Goal: Navigation & Orientation: Find specific page/section

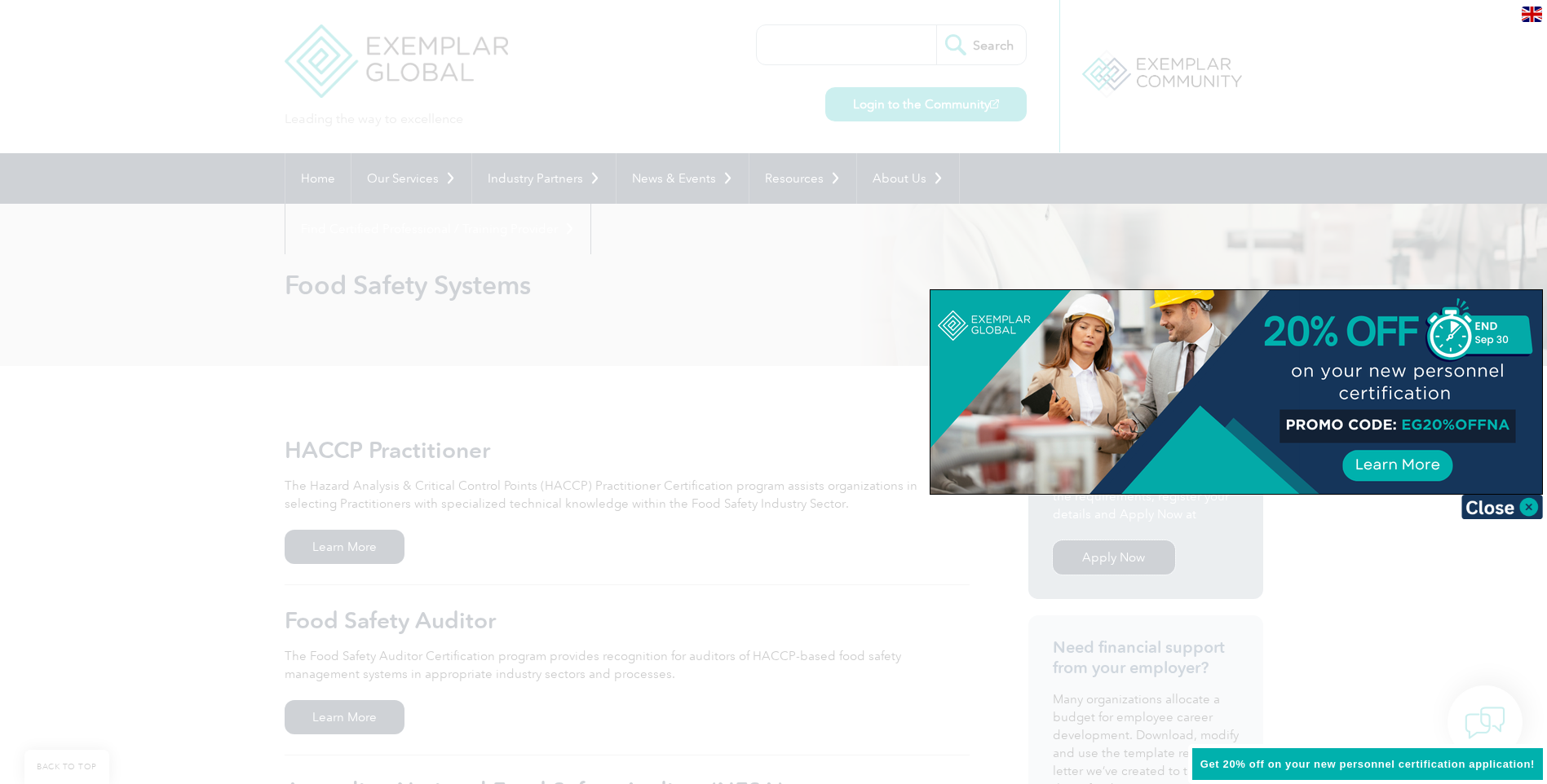
scroll to position [163, 0]
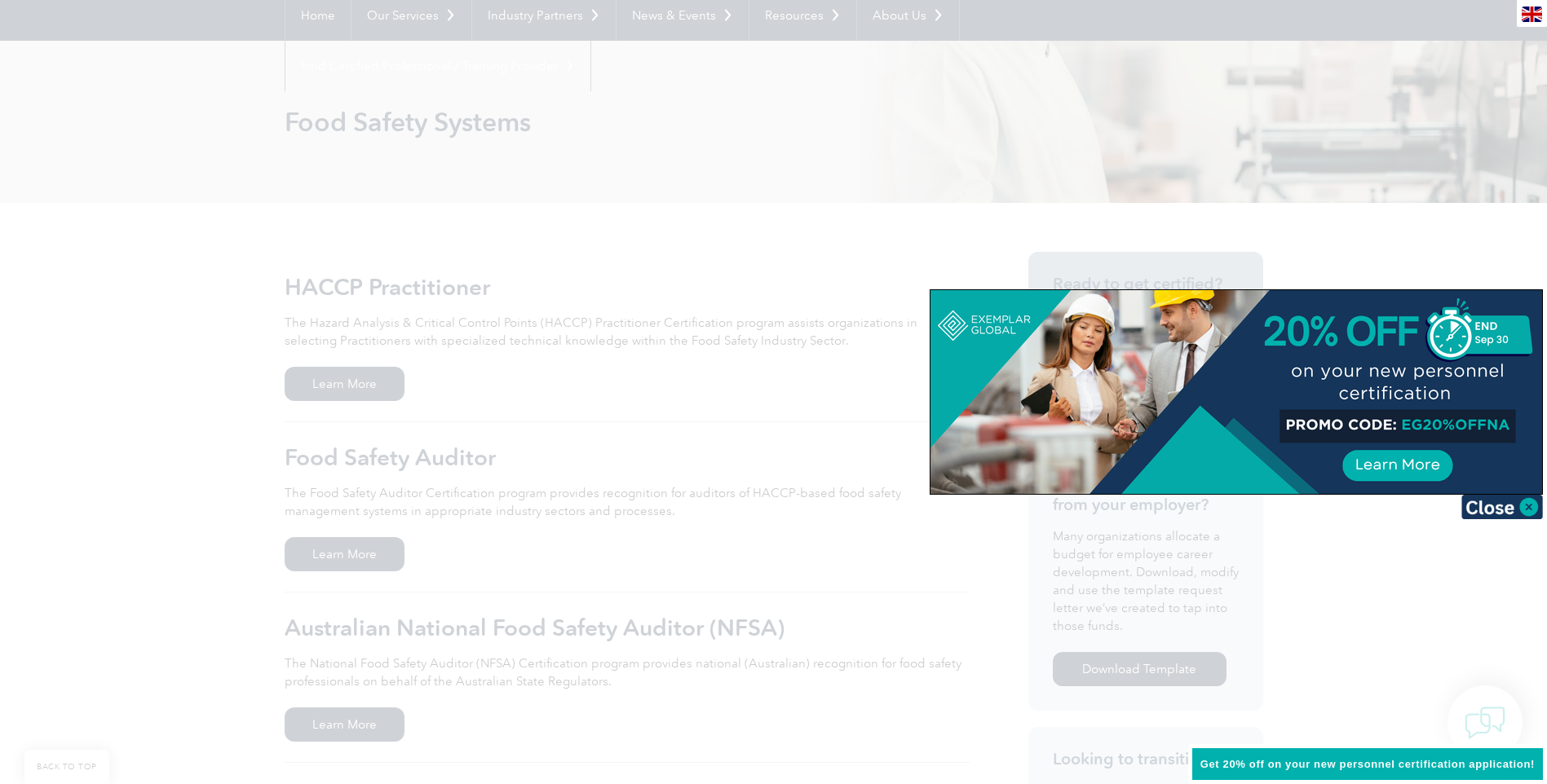
click at [550, 441] on div at bounding box center [774, 392] width 1547 height 784
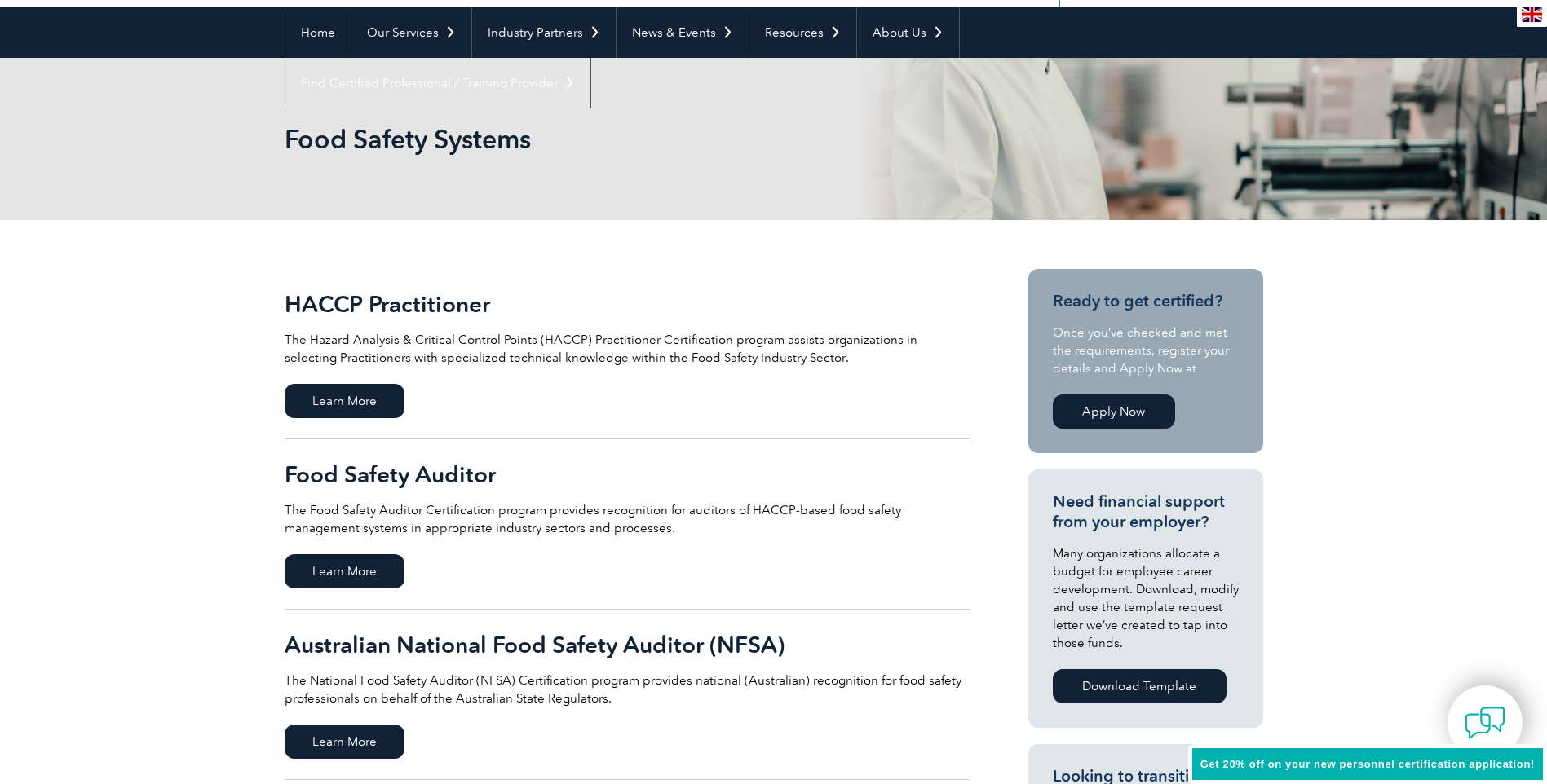
scroll to position [0, 0]
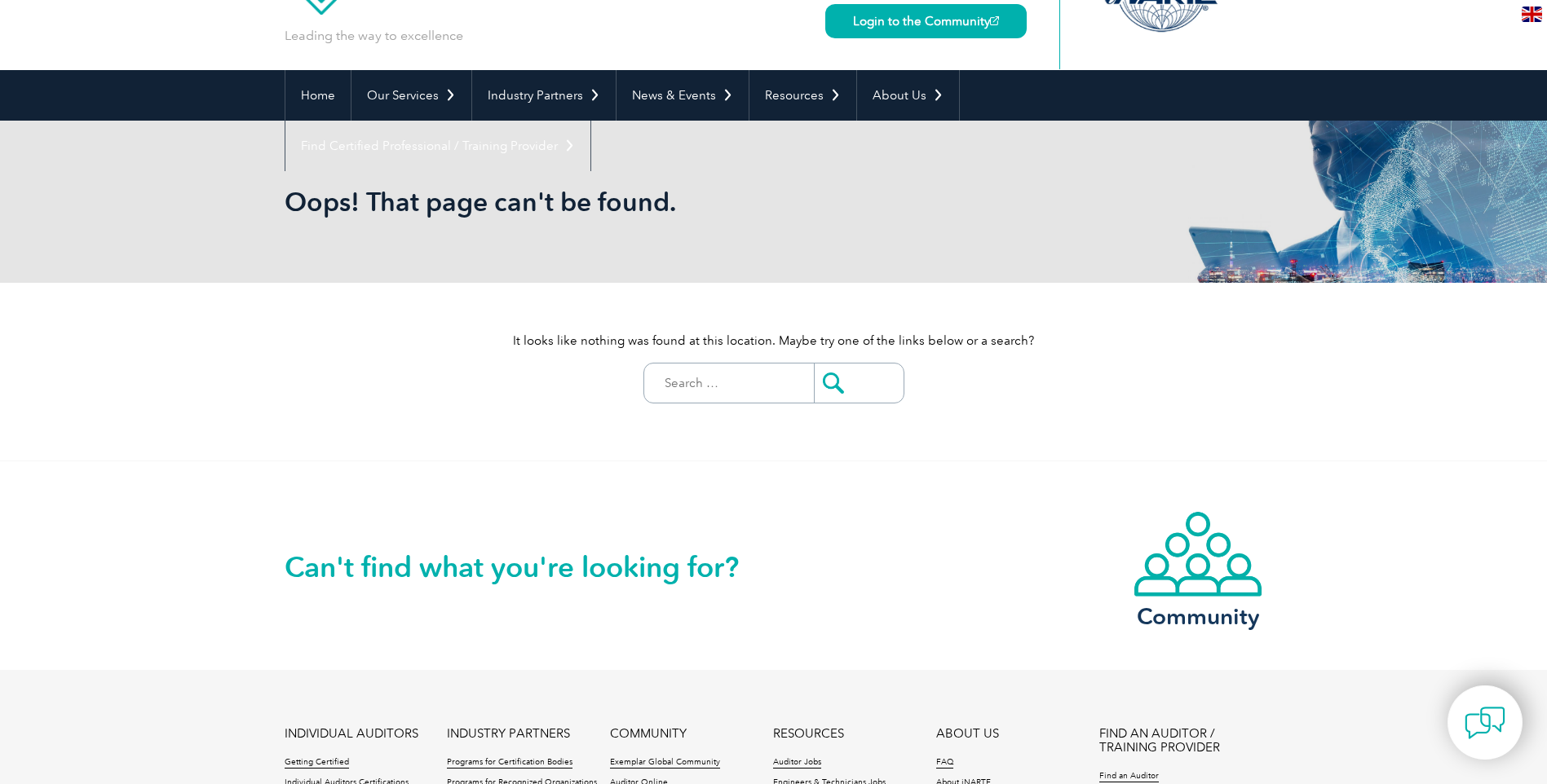
scroll to position [244, 0]
